Goal: Complete application form

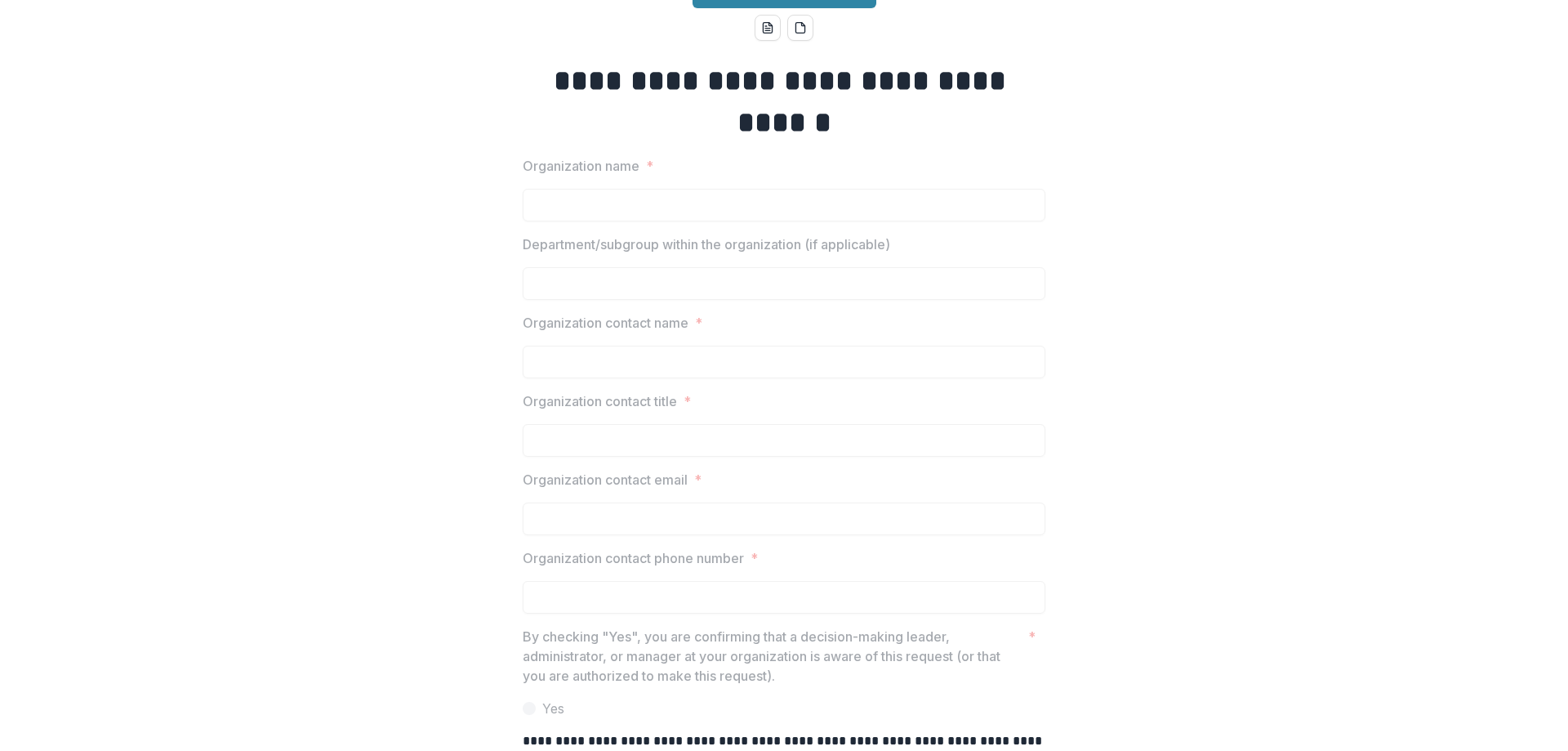
scroll to position [81, 0]
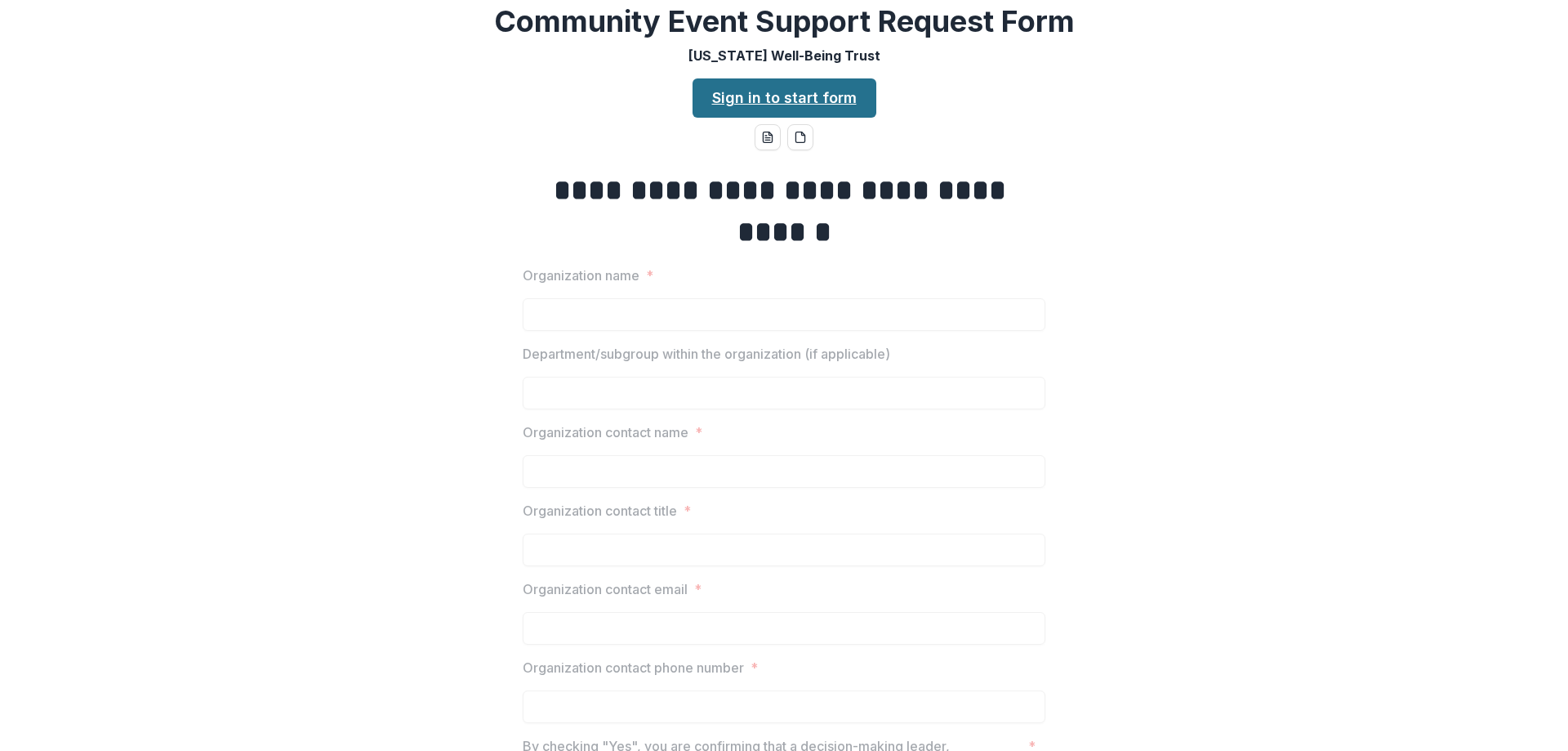
click at [729, 117] on link "Sign in to start form" at bounding box center [784, 98] width 183 height 39
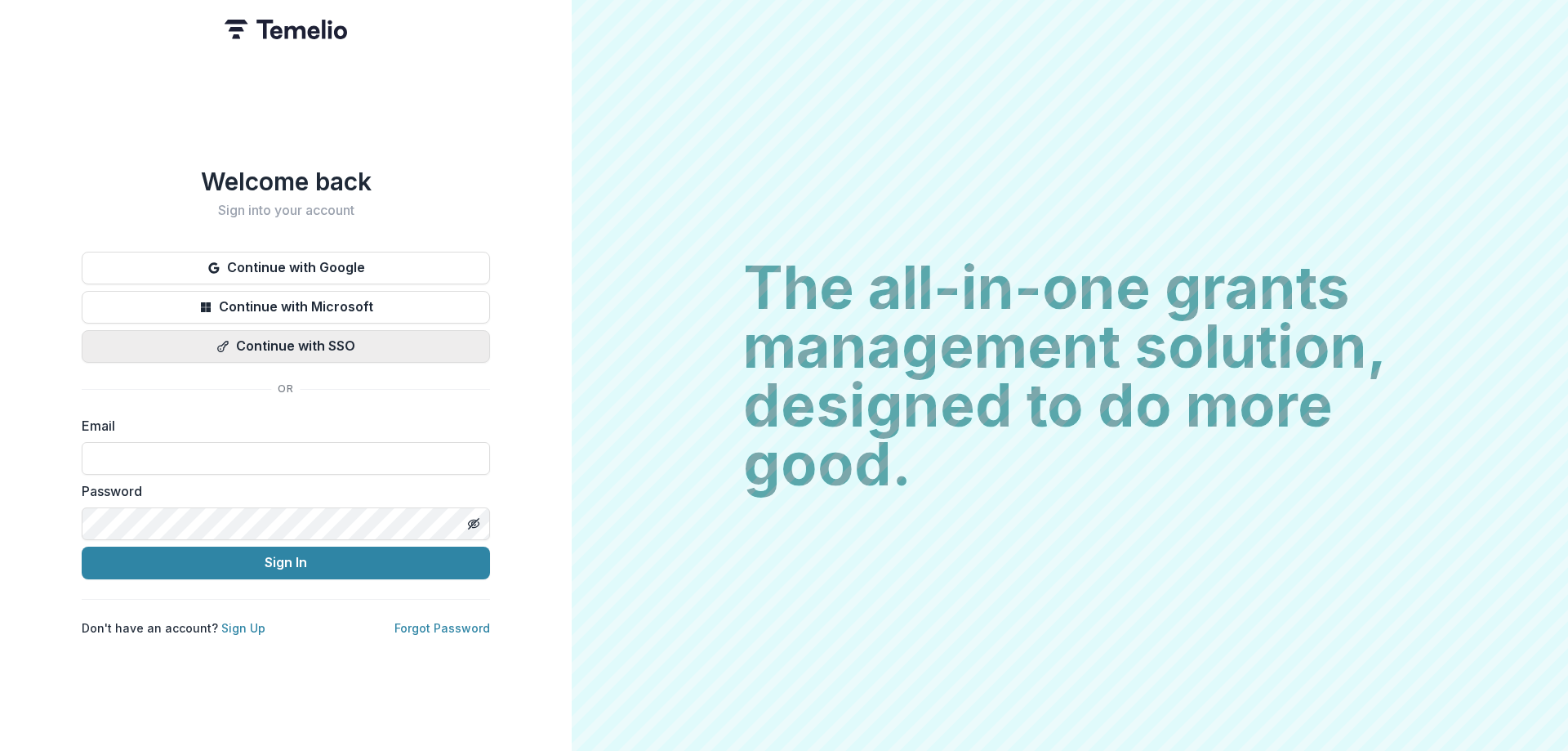
click at [340, 348] on button "Continue with SSO" at bounding box center [285, 346] width 408 height 33
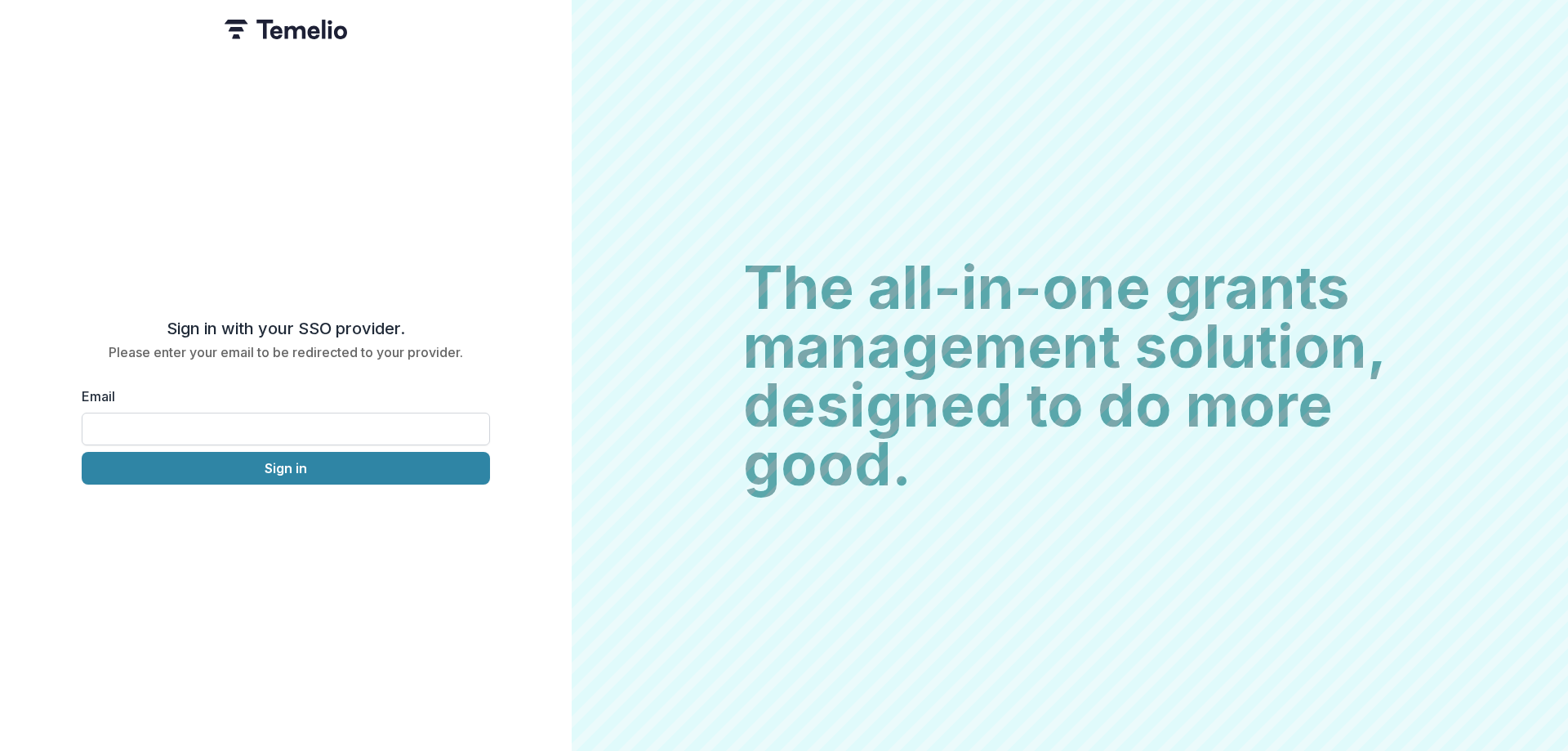
click at [276, 420] on input "Email" at bounding box center [285, 429] width 408 height 33
type input "**********"
click at [315, 467] on button "Sign in" at bounding box center [285, 468] width 408 height 33
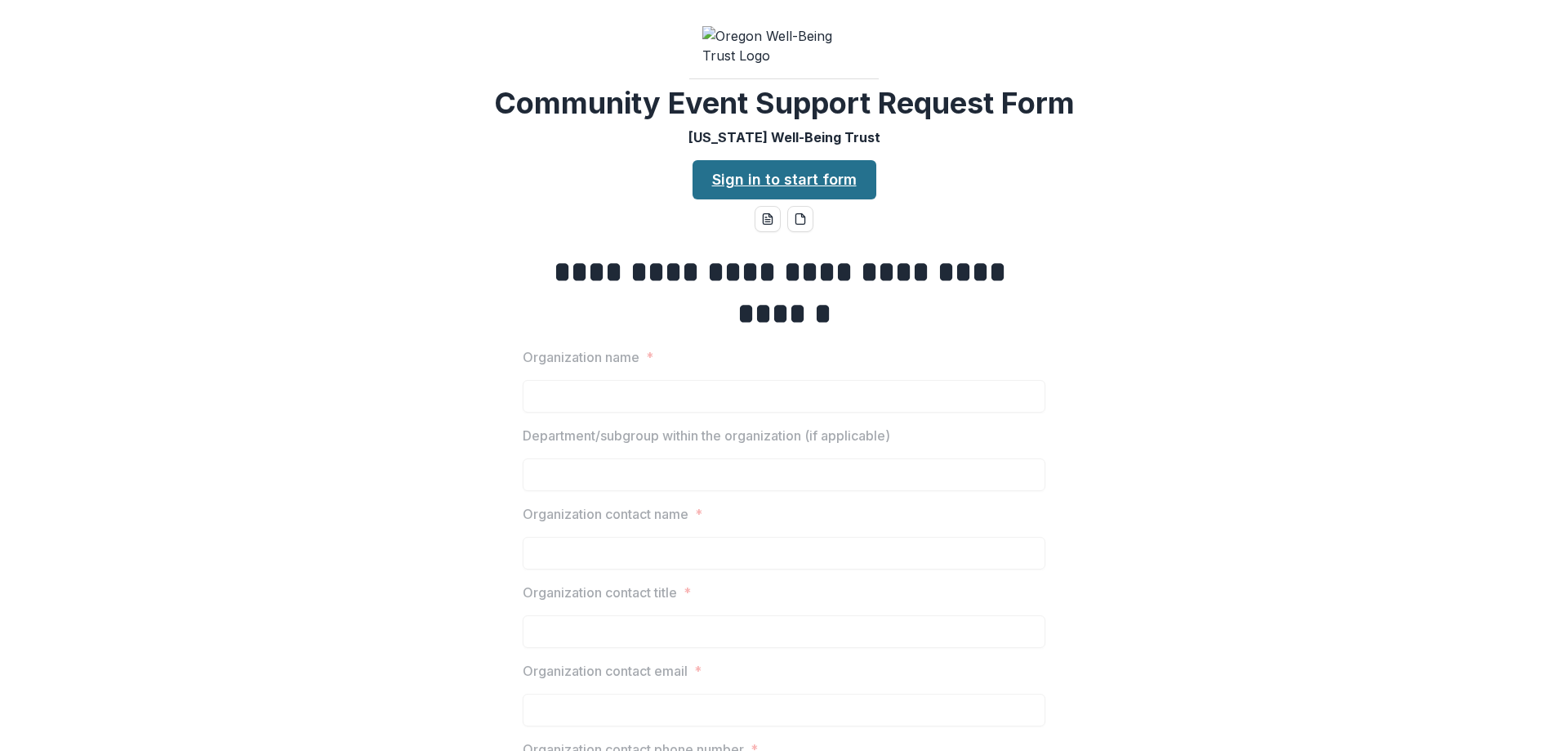
click at [787, 200] on link "Sign in to start form" at bounding box center [784, 180] width 183 height 39
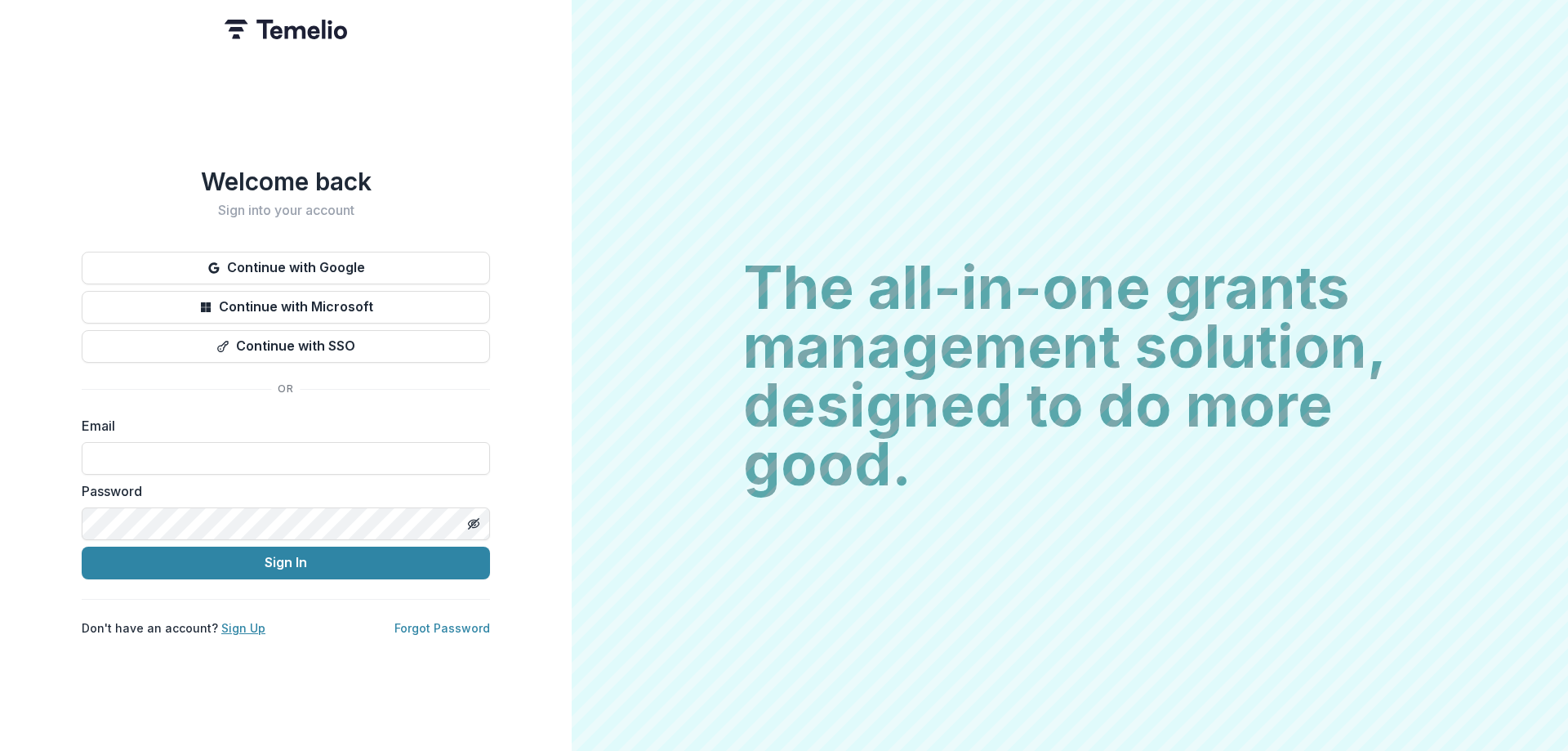
click at [241, 621] on link "Sign Up" at bounding box center [242, 628] width 44 height 14
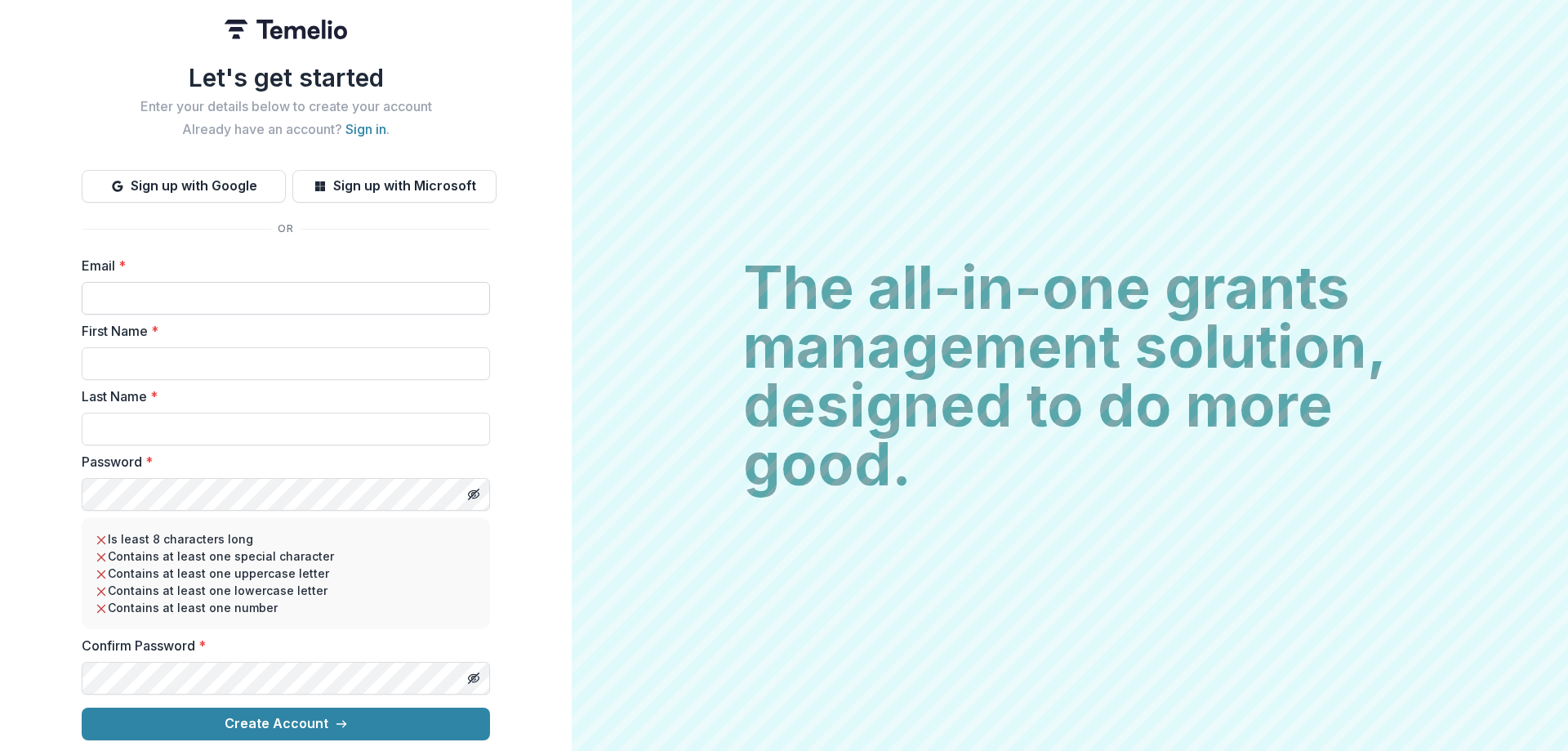
drag, startPoint x: 236, startPoint y: 286, endPoint x: 278, endPoint y: 285, distance: 42.0
click at [236, 286] on input "Email *" at bounding box center [285, 298] width 408 height 33
type input "*"
type input "**********"
type input "********"
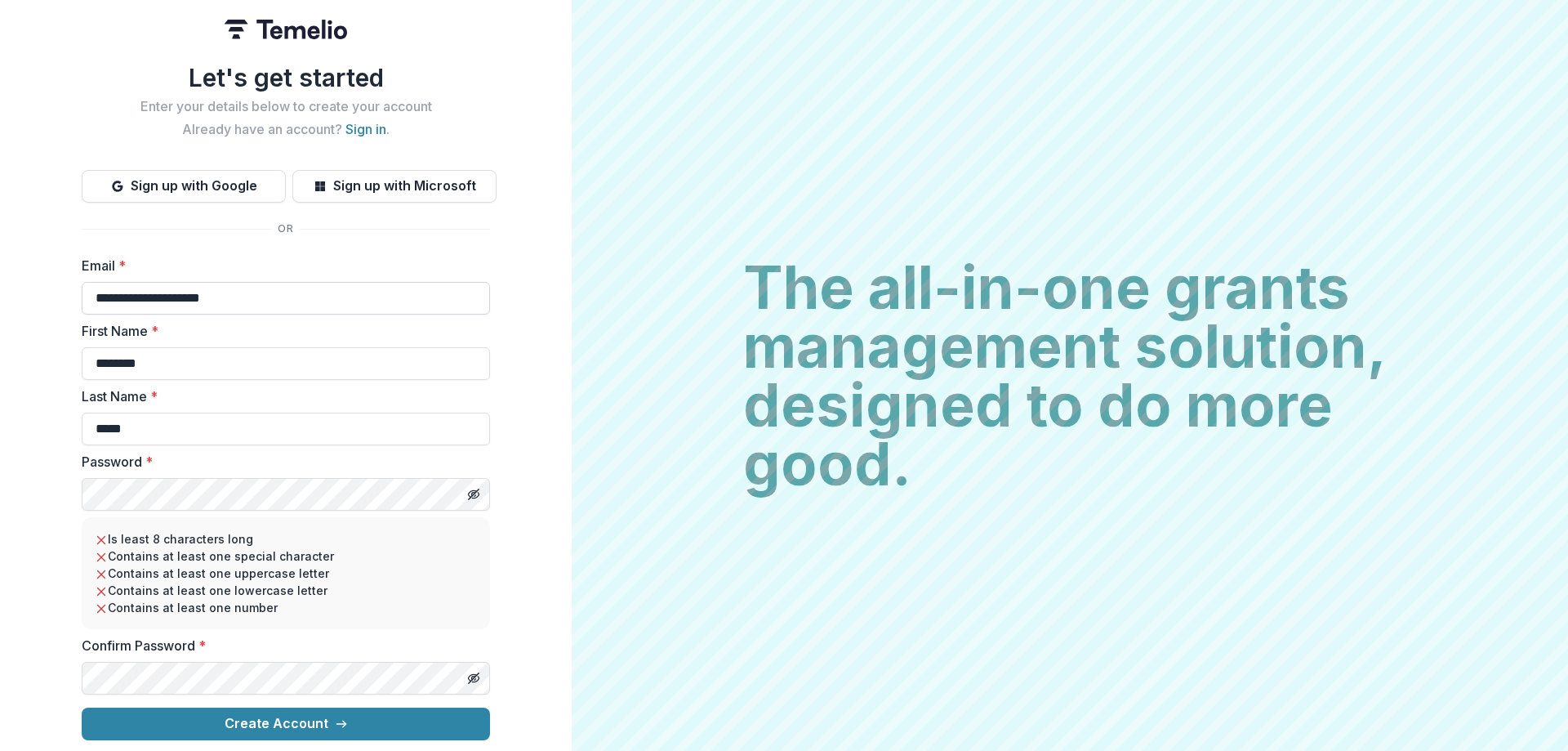
type input "*****"
click at [81, 707] on button "Create Account" at bounding box center [285, 724] width 408 height 33
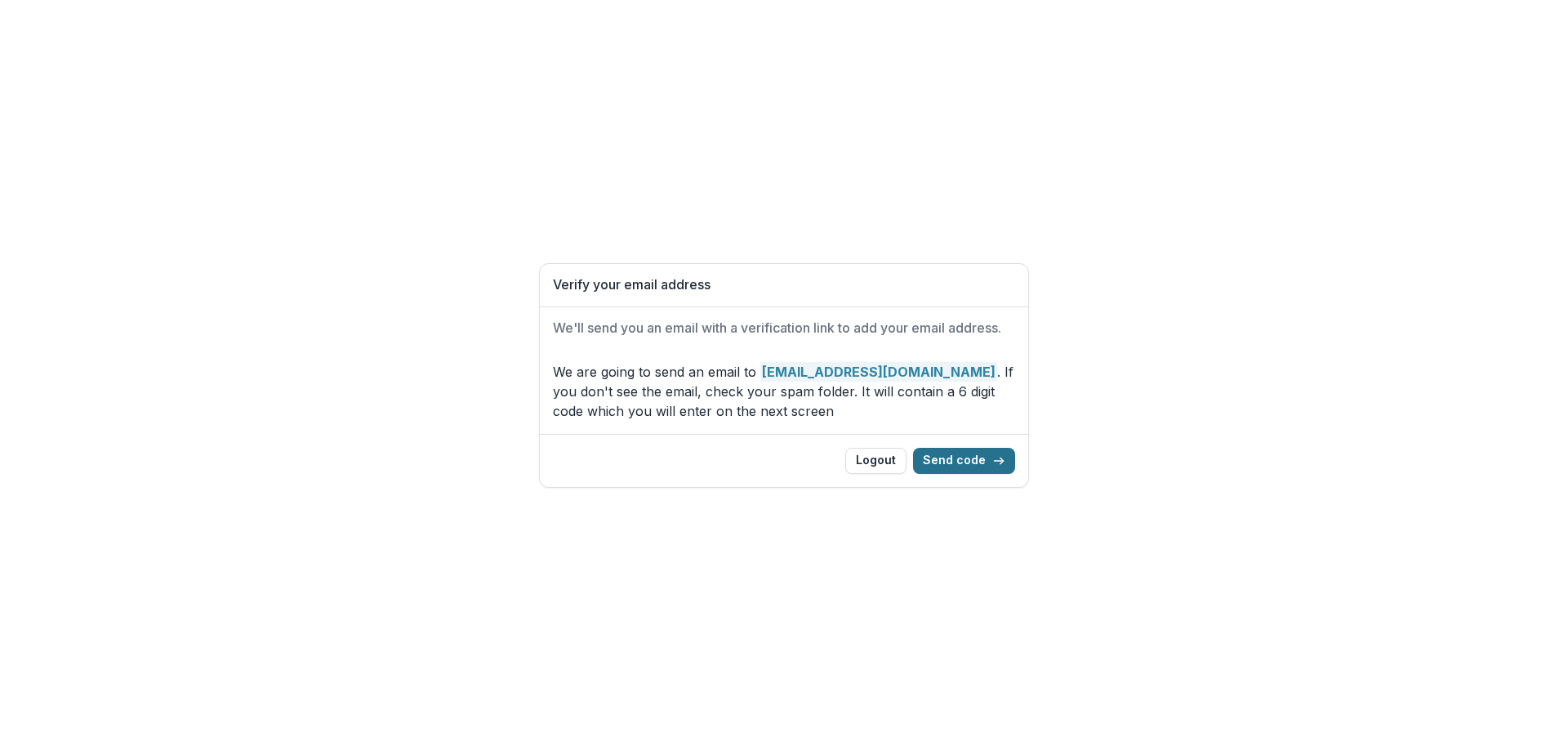
click at [955, 458] on button "Send code" at bounding box center [963, 460] width 102 height 26
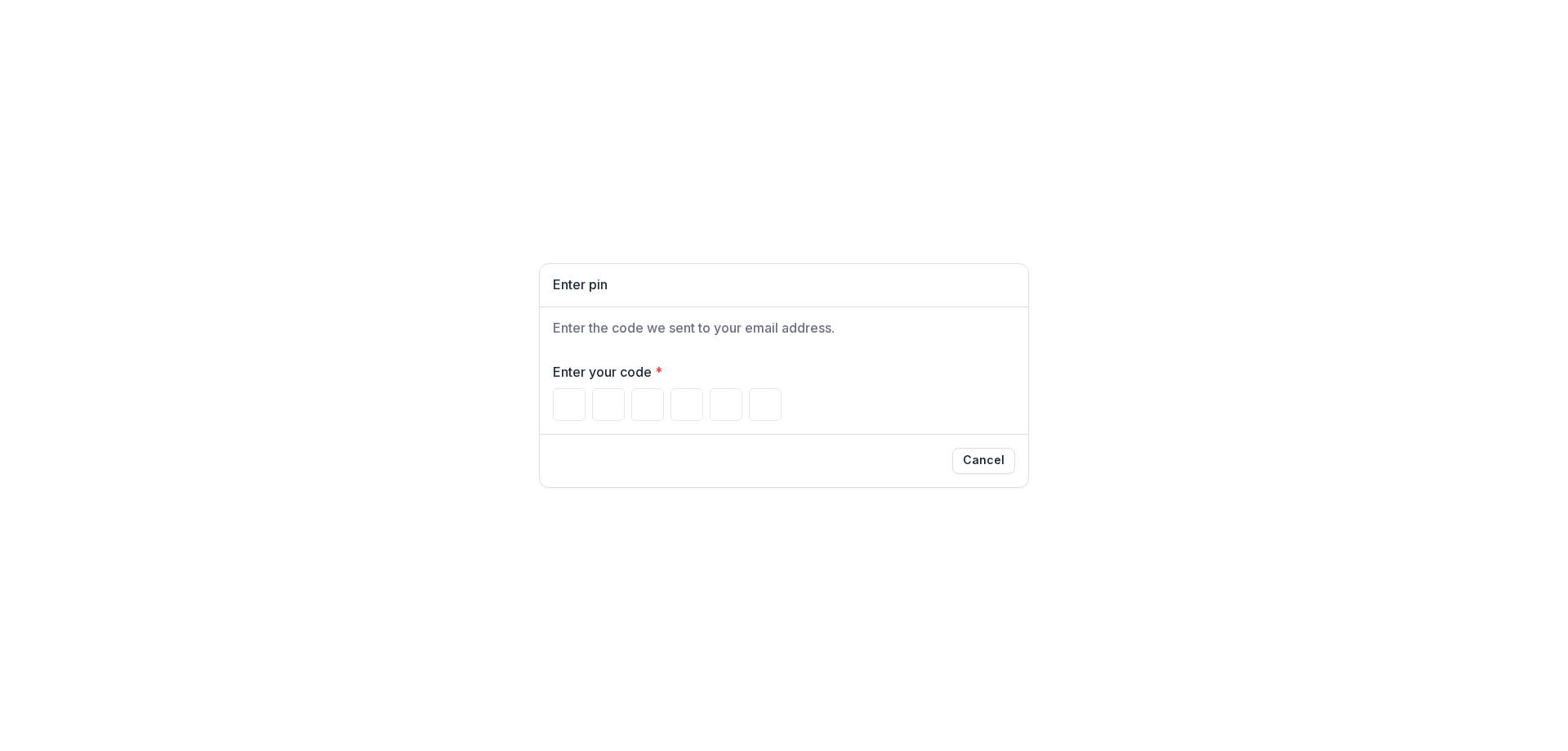
type input "*"
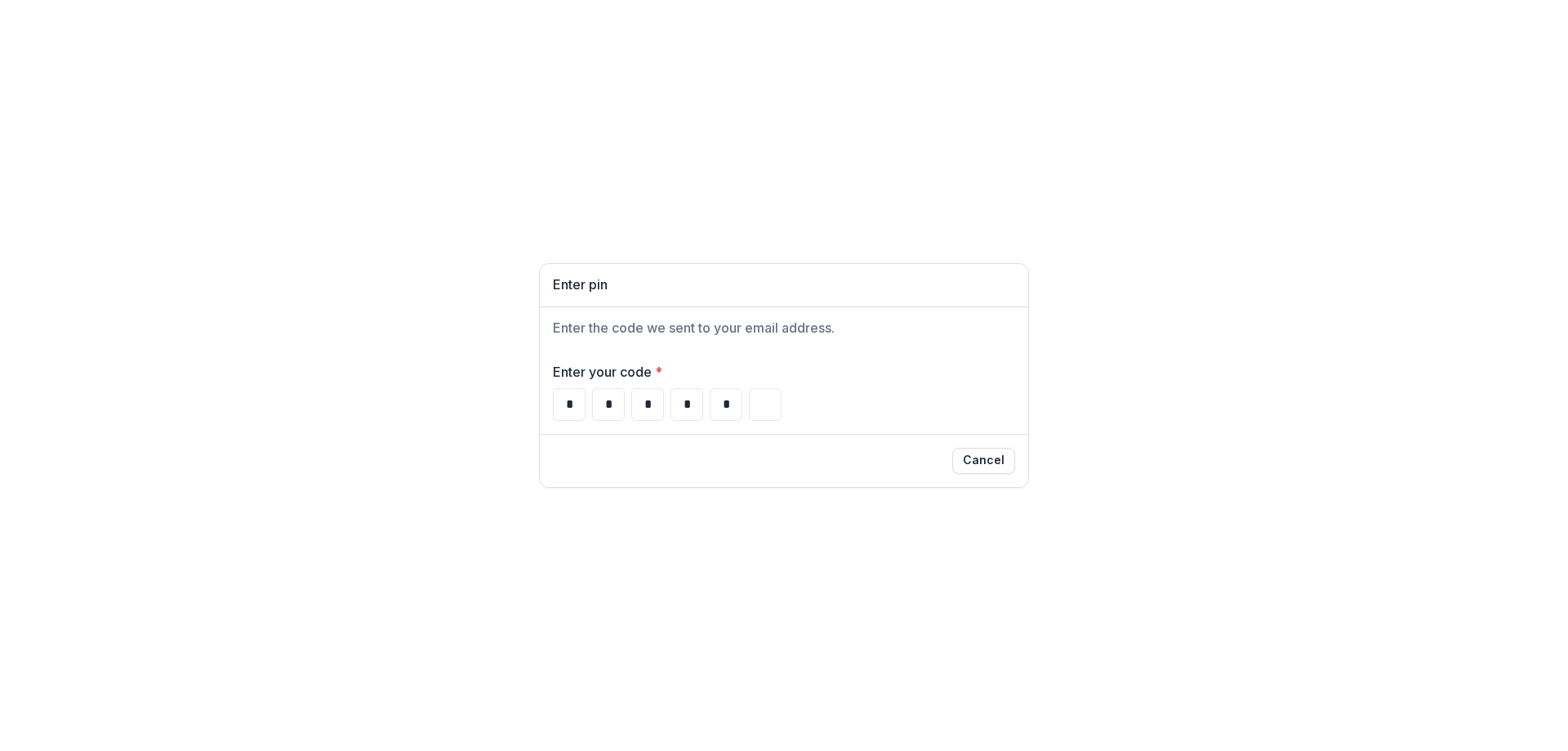
type input "*"
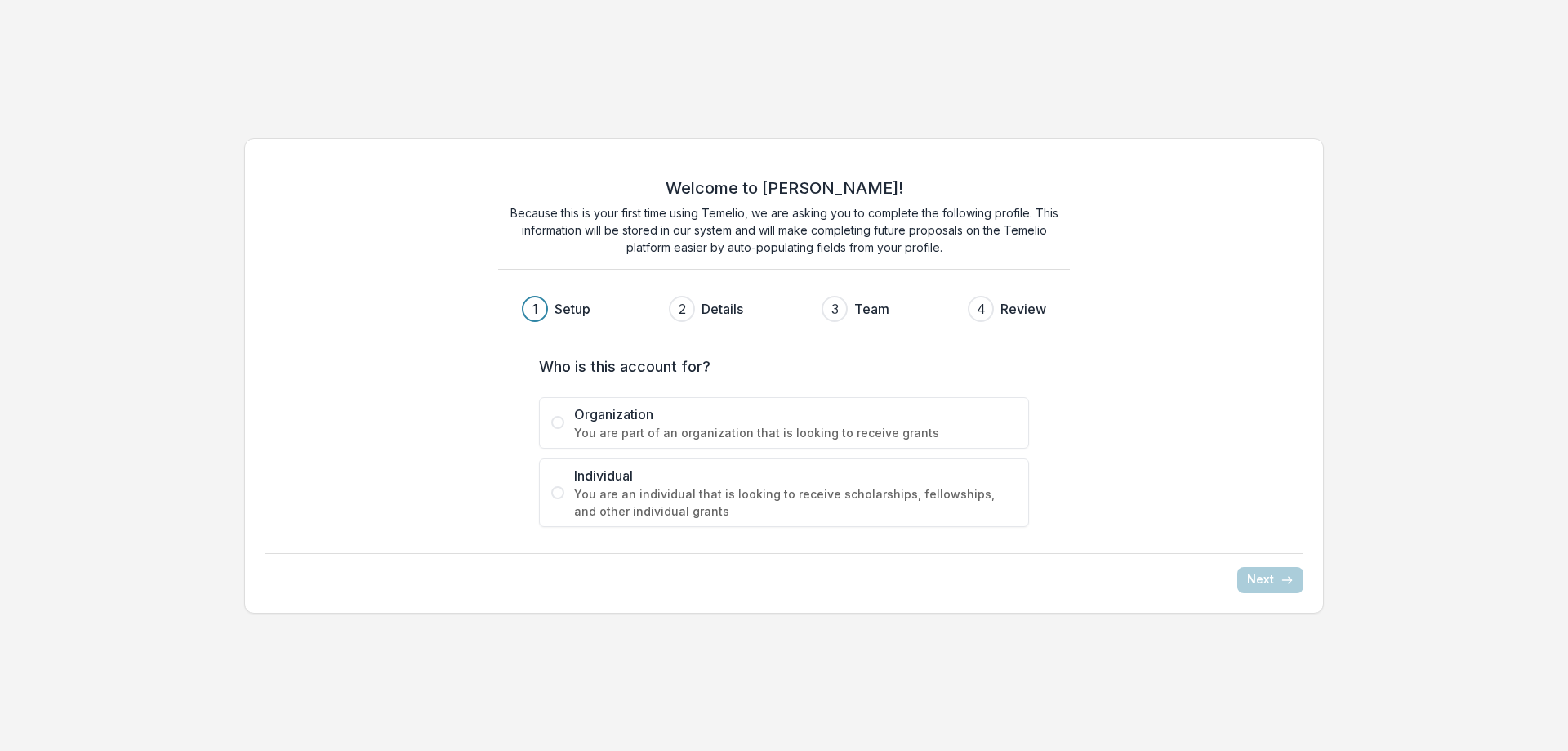
click at [832, 436] on span "You are part of an organization that is looking to receive grants" at bounding box center [795, 433] width 443 height 17
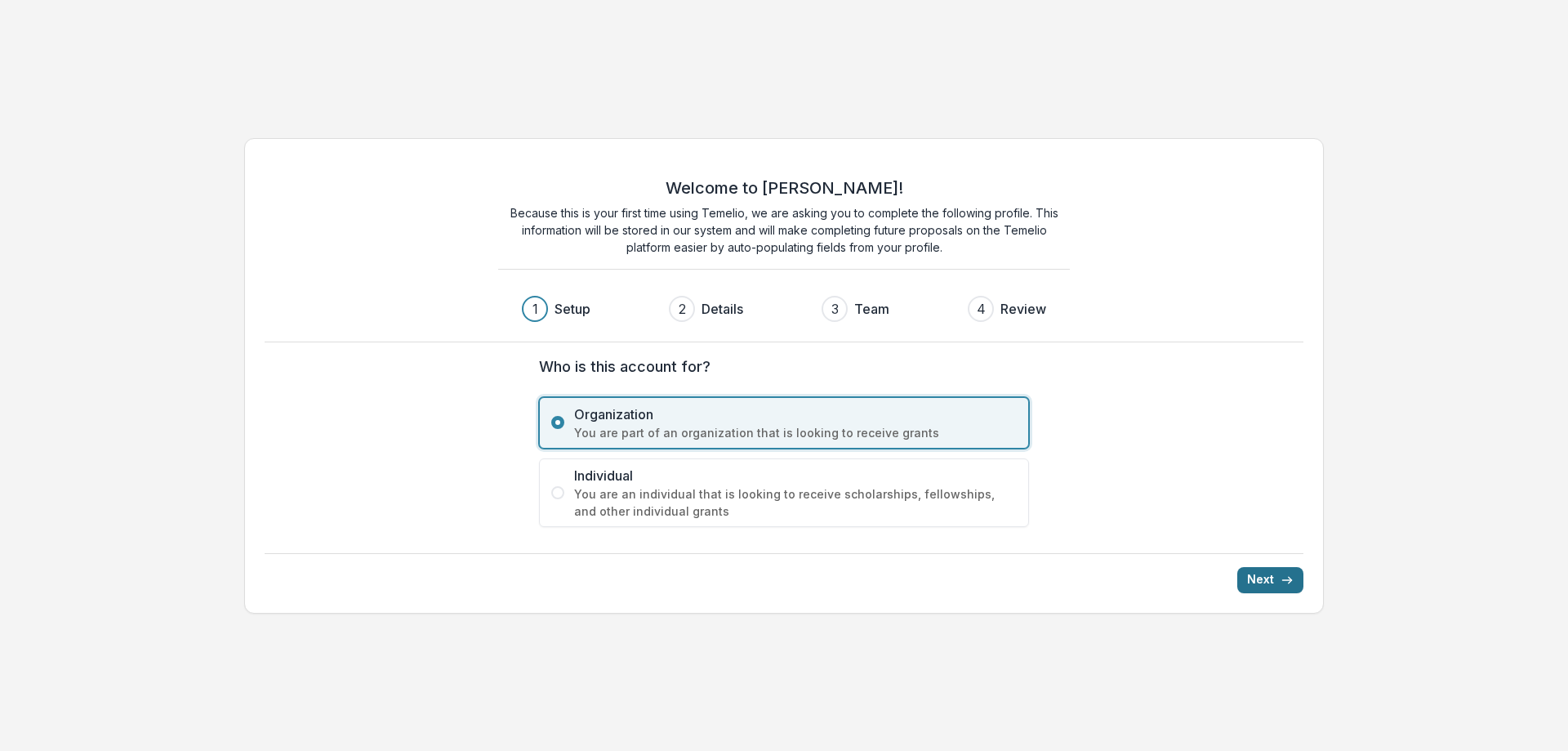
click at [1258, 579] on button "Next" at bounding box center [1270, 580] width 66 height 26
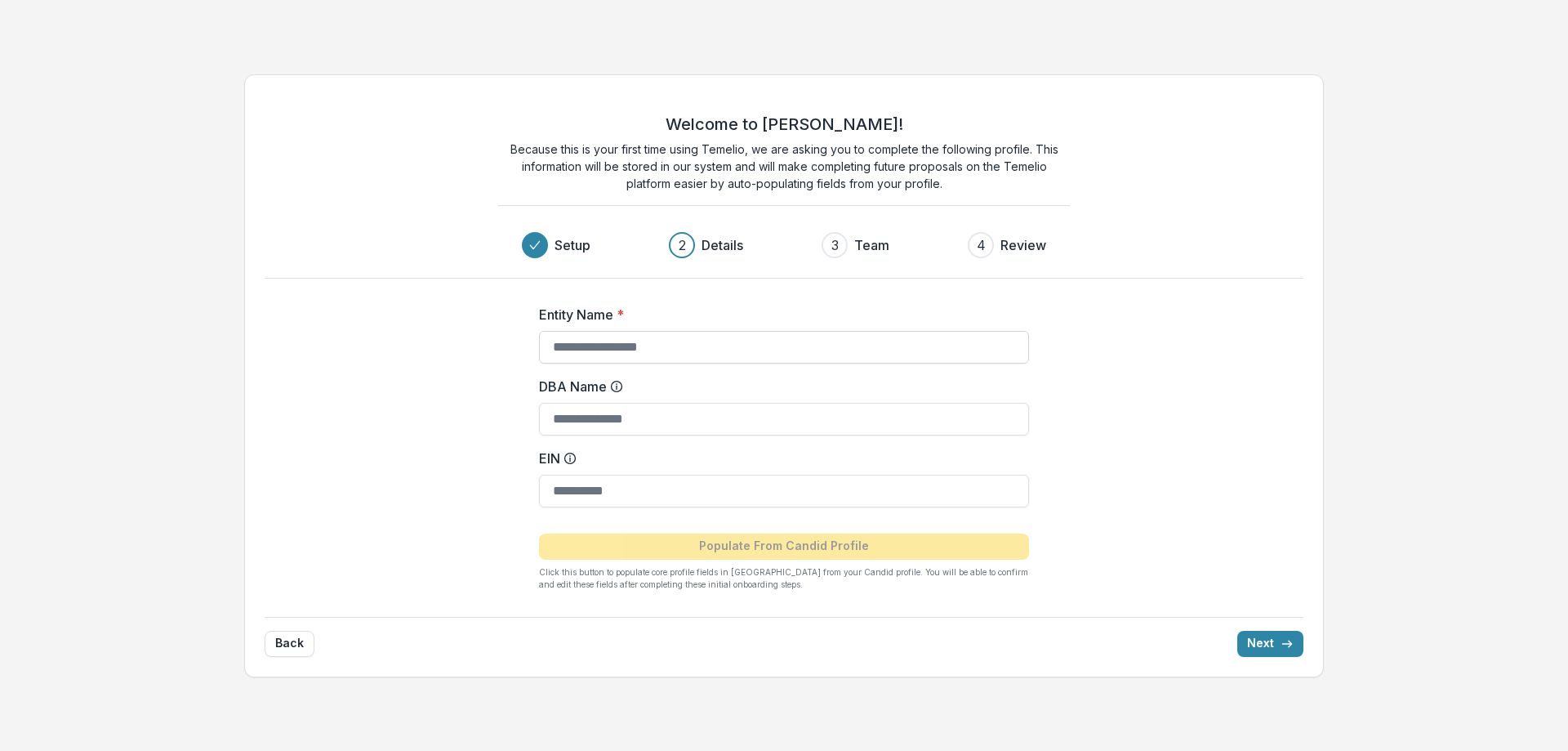
click at [629, 348] on input "Entity Name *" at bounding box center [784, 347] width 490 height 33
type input "**********"
click at [616, 384] on icon at bounding box center [617, 384] width 2 height 2
click at [616, 403] on input "DBA Name" at bounding box center [784, 419] width 490 height 33
click at [611, 391] on icon at bounding box center [616, 386] width 13 height 13
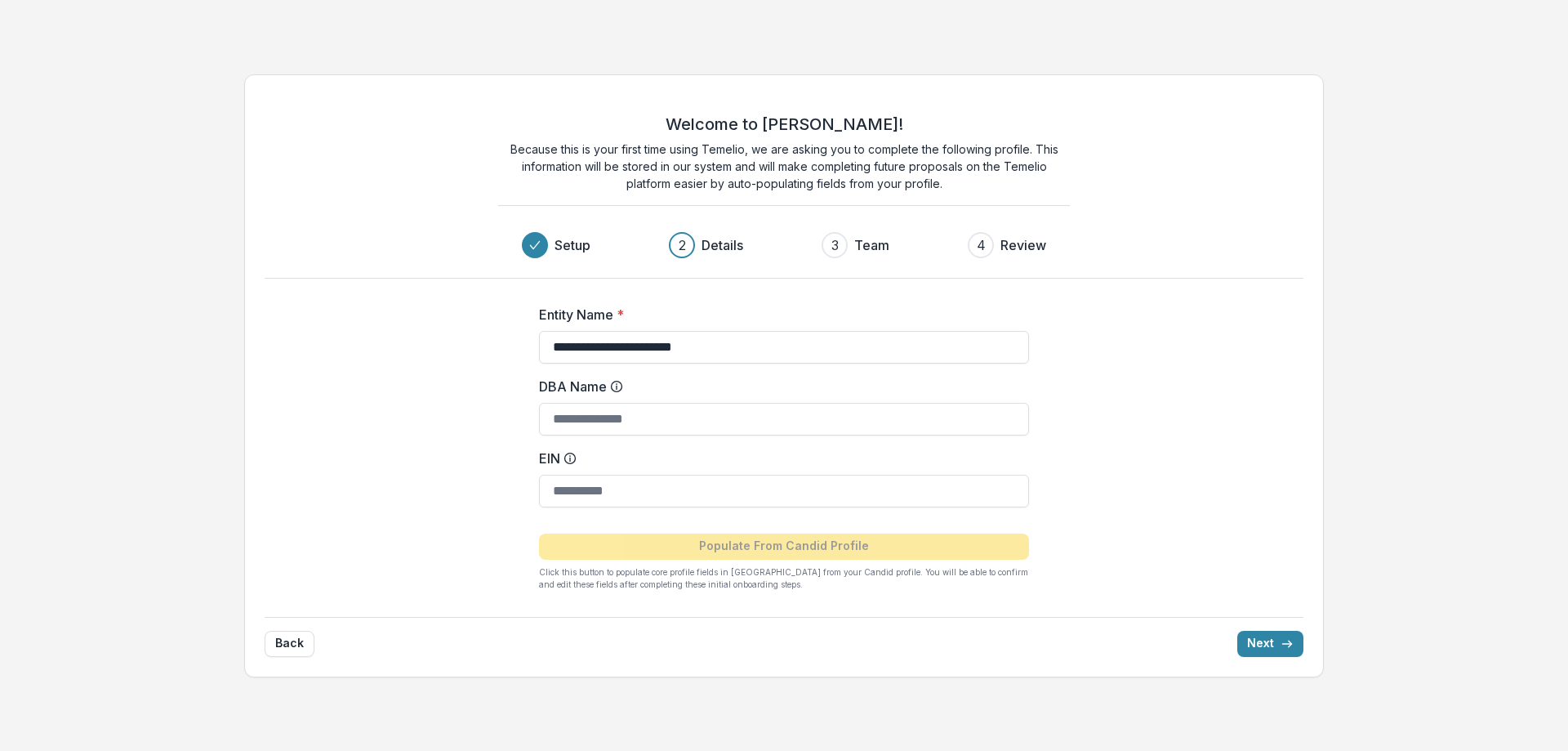
click at [611, 403] on input "DBA Name" at bounding box center [784, 419] width 490 height 33
click at [617, 384] on icon at bounding box center [616, 386] width 13 height 13
click at [617, 403] on input "DBA Name" at bounding box center [784, 419] width 490 height 33
click at [610, 387] on icon at bounding box center [616, 386] width 13 height 13
click at [610, 403] on input "DBA Name" at bounding box center [784, 419] width 490 height 33
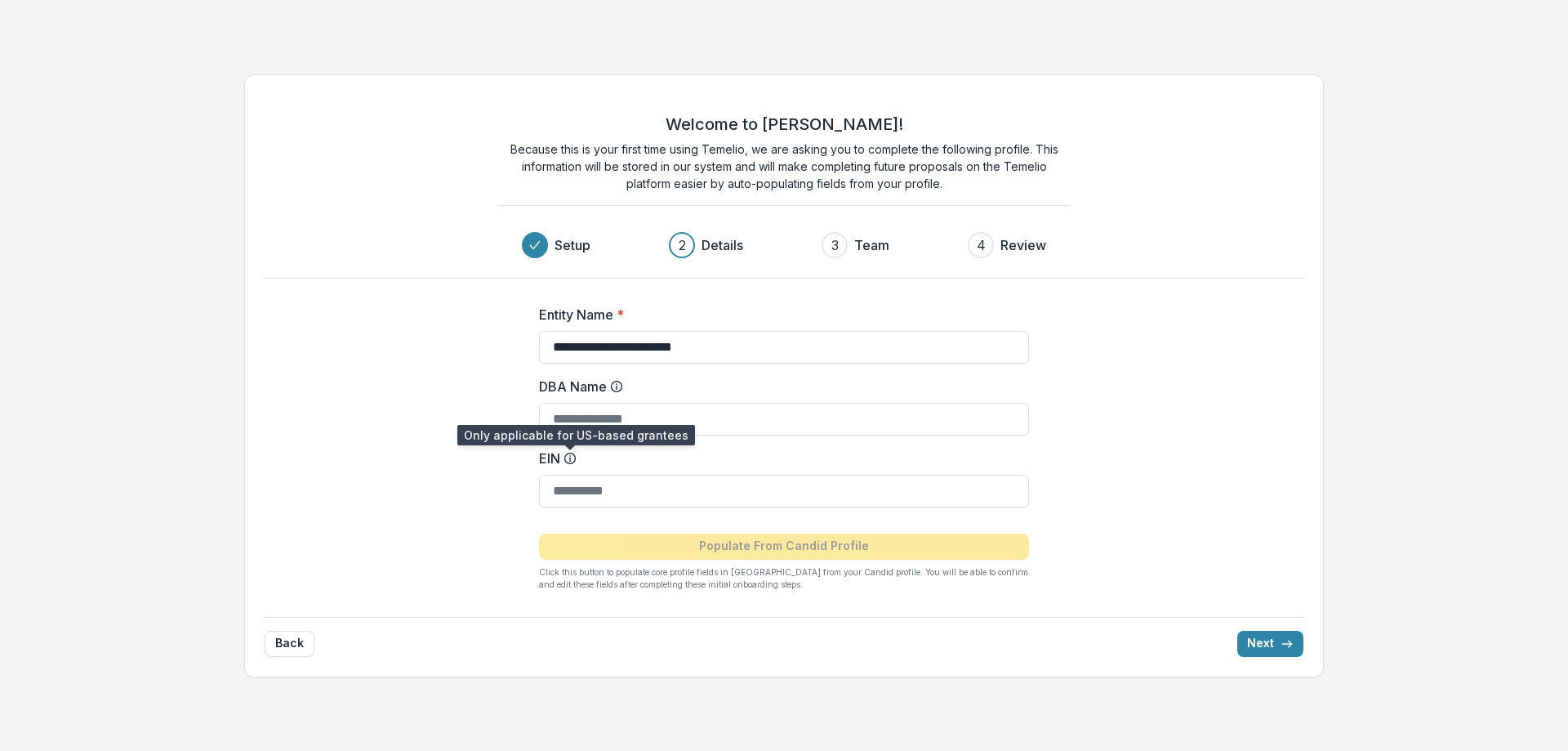
click at [570, 460] on line at bounding box center [570, 460] width 0 height 3
click at [570, 475] on input "EIN" at bounding box center [784, 491] width 490 height 33
click at [607, 421] on input "DBA Name" at bounding box center [784, 419] width 490 height 33
type input "**********"
click at [575, 494] on input "EIN" at bounding box center [784, 491] width 490 height 33
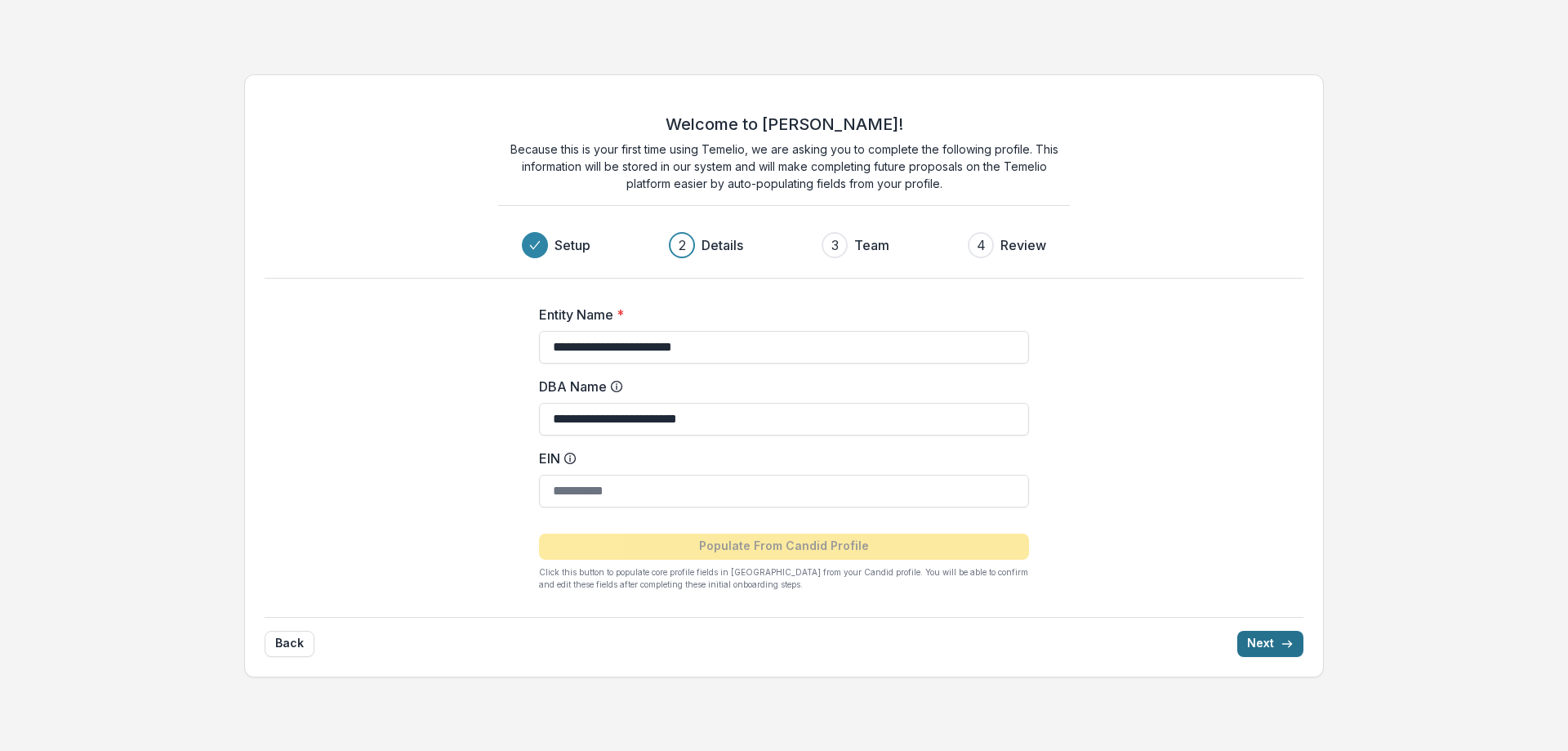
click at [1266, 644] on button "Next" at bounding box center [1270, 644] width 66 height 26
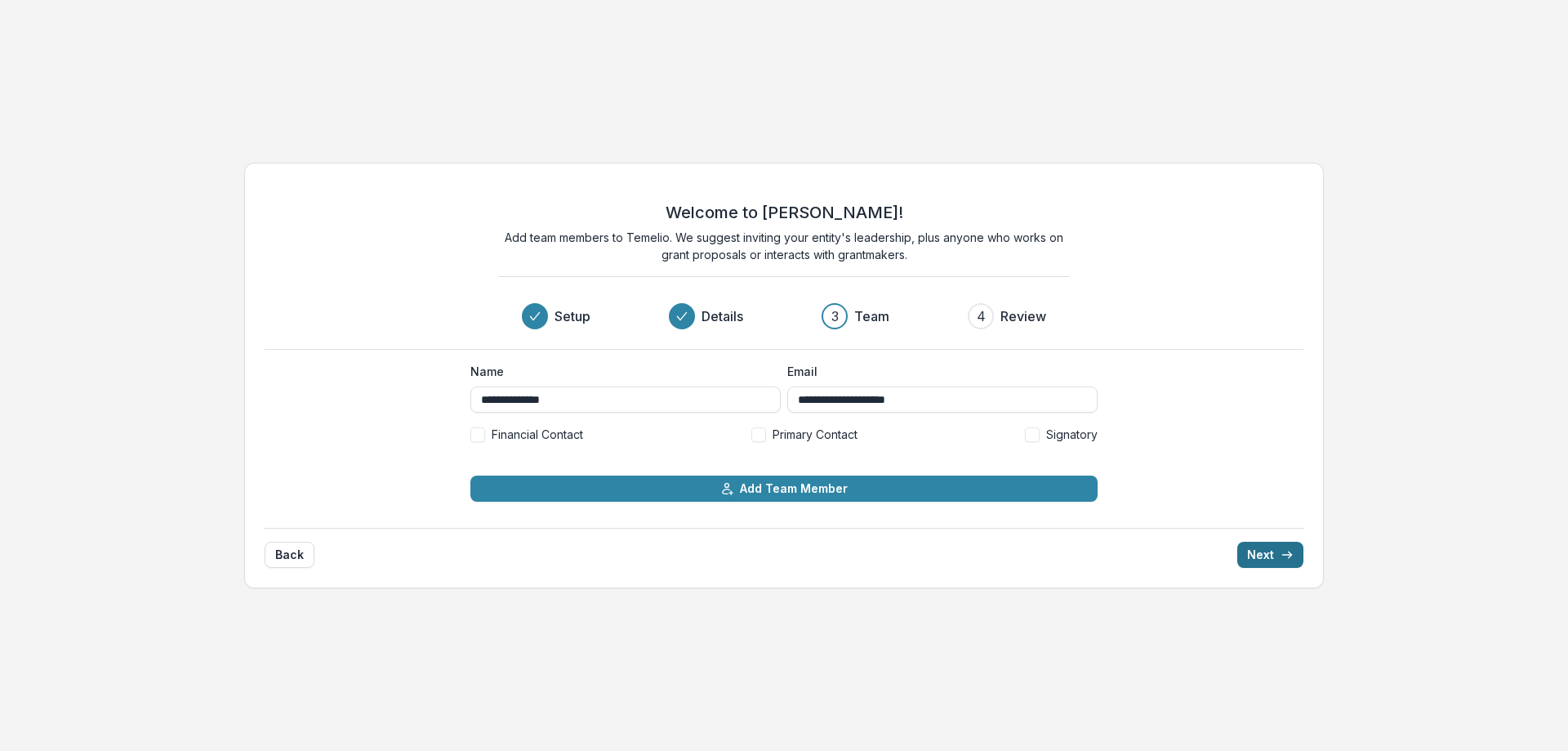
click at [1257, 555] on button "Next" at bounding box center [1270, 555] width 66 height 26
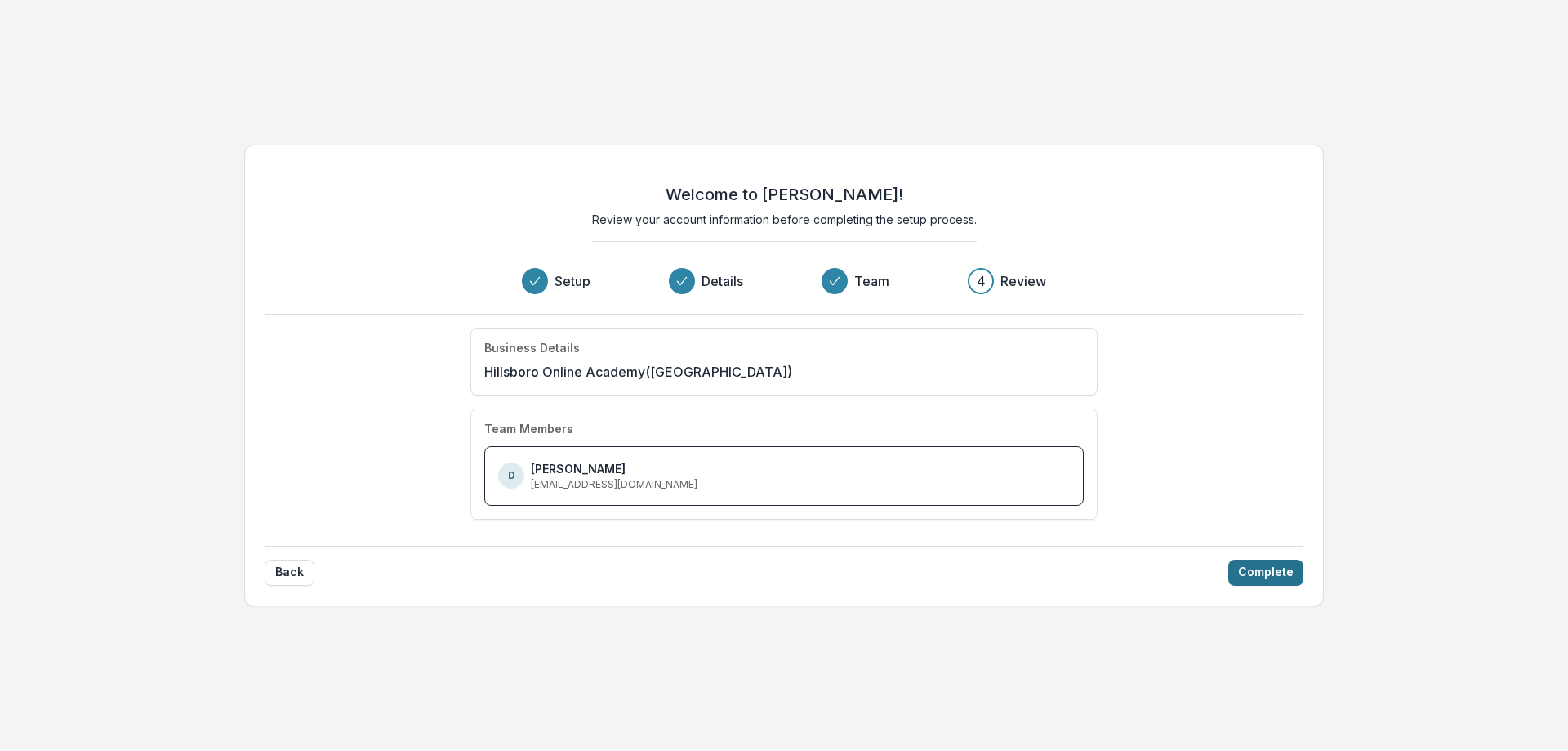
click at [1270, 573] on button "Complete" at bounding box center [1266, 573] width 75 height 26
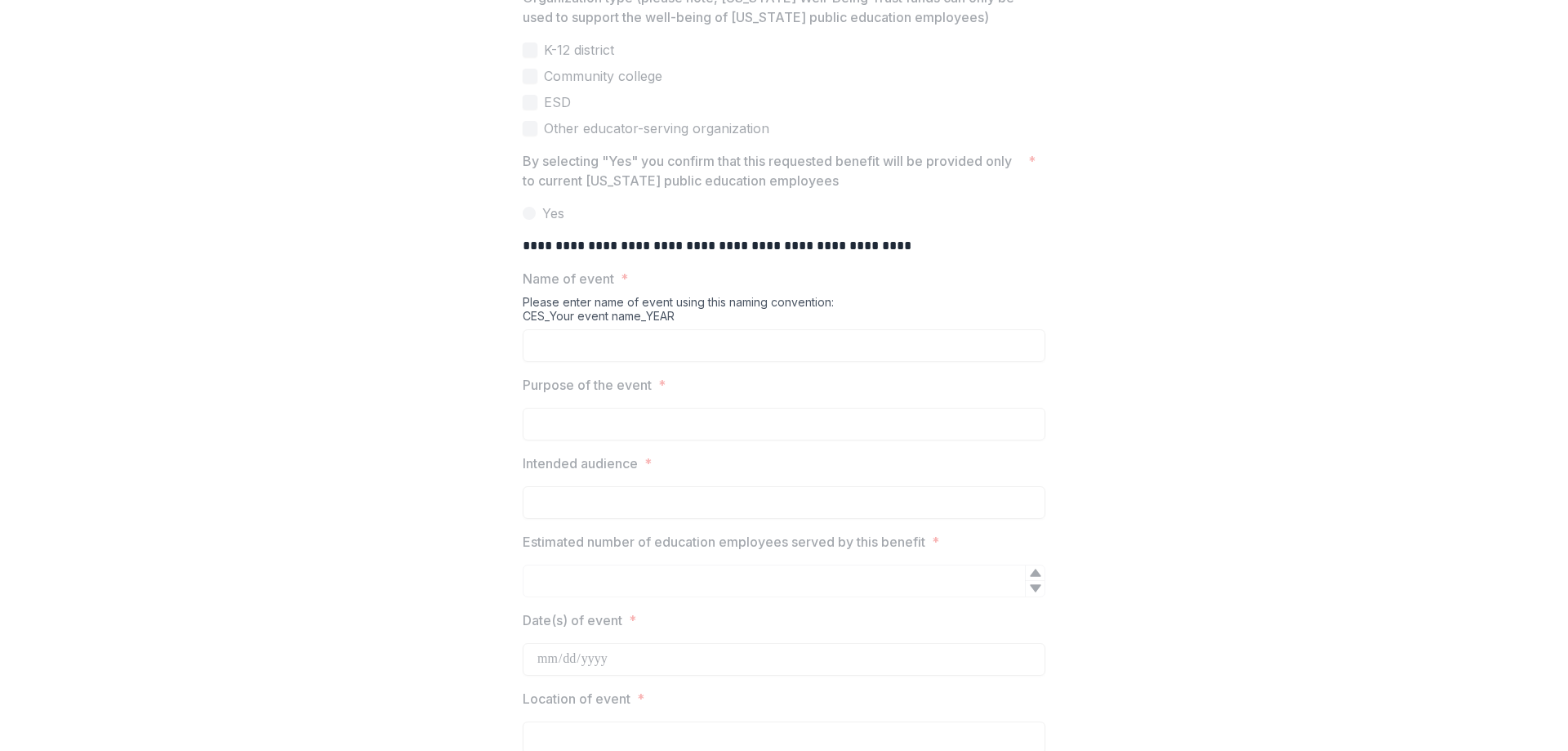
scroll to position [1470, 0]
